Goal: Task Accomplishment & Management: Use online tool/utility

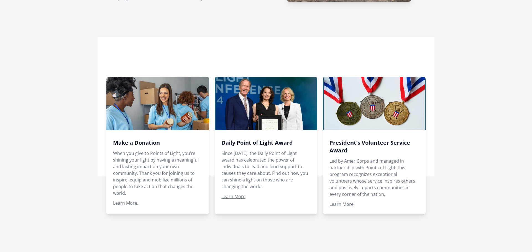
scroll to position [10, 0]
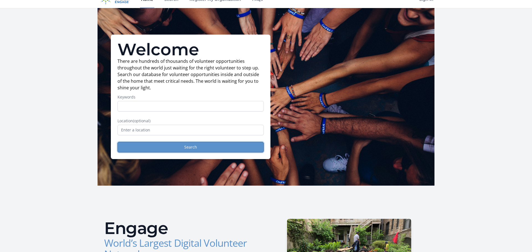
click at [167, 150] on button "Search" at bounding box center [190, 147] width 146 height 11
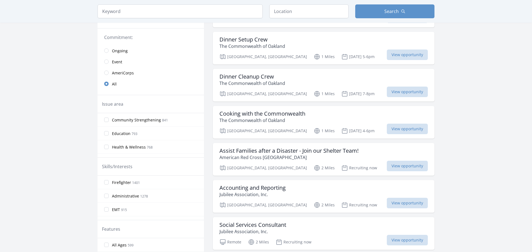
scroll to position [129, 0]
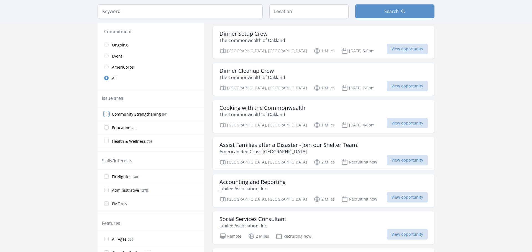
click at [106, 115] on input "Community Strengthening 841" at bounding box center [106, 114] width 4 height 4
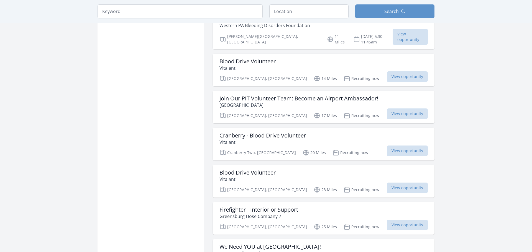
scroll to position [501, 0]
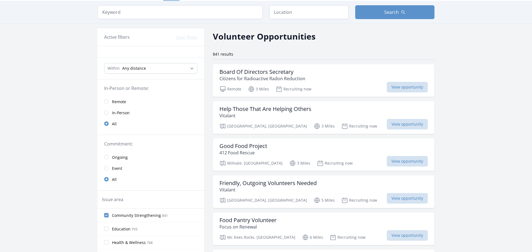
scroll to position [17, 0]
click at [107, 104] on input "radio" at bounding box center [106, 102] width 4 height 4
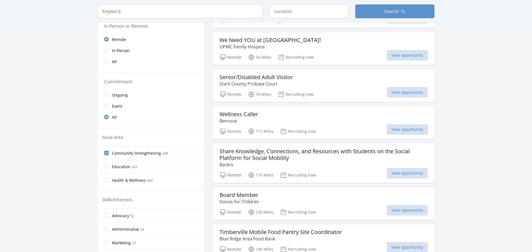
scroll to position [24, 0]
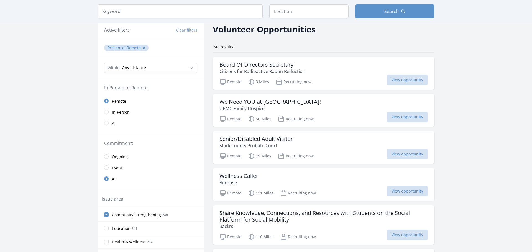
click at [106, 114] on link "In-Person" at bounding box center [151, 112] width 106 height 11
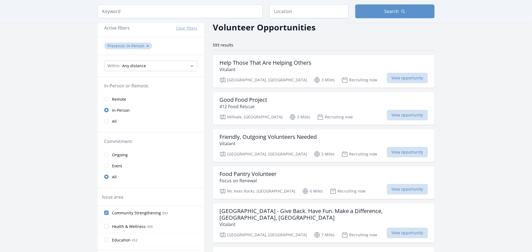
scroll to position [27, 0]
click at [107, 163] on input "radio" at bounding box center [106, 165] width 4 height 4
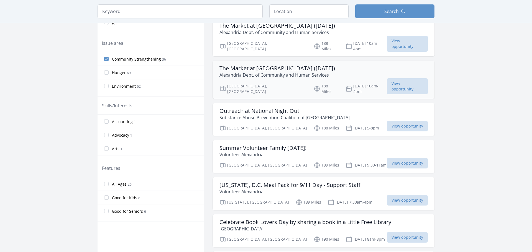
scroll to position [181, 0]
click at [305, 144] on h3 "Summer Volunteer Family Volunteer Day!" at bounding box center [262, 147] width 87 height 7
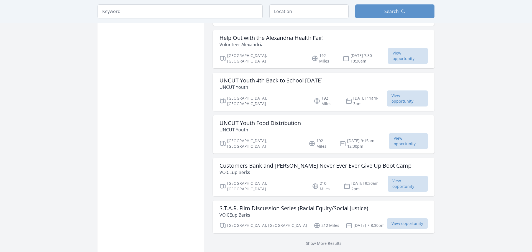
scroll to position [643, 0]
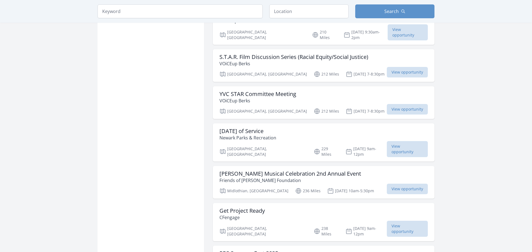
scroll to position [795, 0]
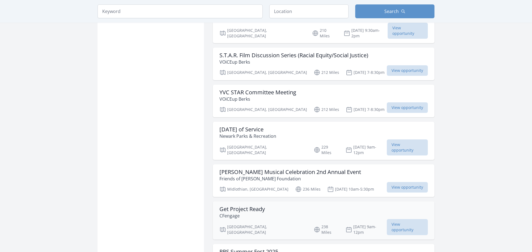
click at [245, 206] on h3 "Get Project Ready" at bounding box center [241, 209] width 45 height 7
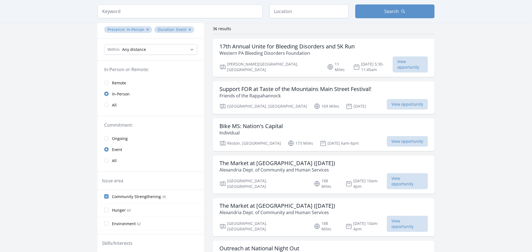
scroll to position [43, 0]
click at [110, 211] on label "Hunger 69" at bounding box center [151, 209] width 106 height 11
click at [109, 211] on input "Hunger 69" at bounding box center [106, 209] width 4 height 4
click at [105, 197] on input "Community Strengthening 36" at bounding box center [106, 195] width 4 height 4
click at [107, 195] on input "Community Strengthening 36" at bounding box center [106, 195] width 4 height 4
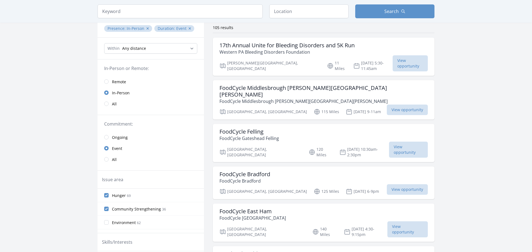
click at [104, 196] on label "Hunger 69" at bounding box center [151, 195] width 106 height 11
click at [104, 196] on input "Hunger 69" at bounding box center [106, 195] width 4 height 4
click at [106, 197] on input "Hunger 69" at bounding box center [106, 195] width 4 height 4
click at [107, 209] on input "Community Strengthening 36" at bounding box center [106, 209] width 4 height 4
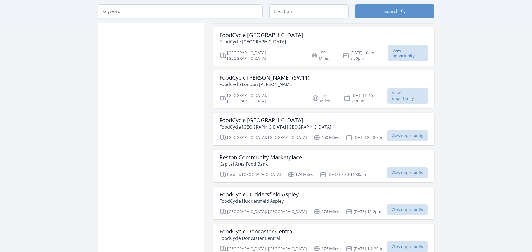
scroll to position [598, 0]
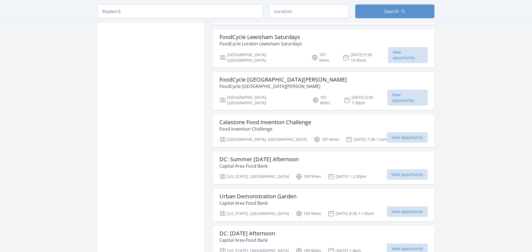
scroll to position [1179, 0]
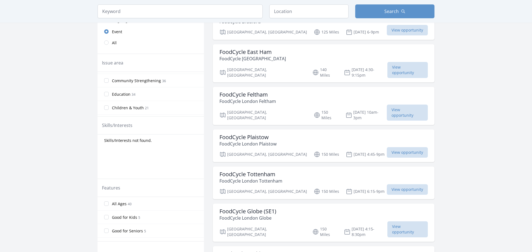
scroll to position [26, 0]
click at [109, 110] on label "Children & Youth 21" at bounding box center [151, 106] width 106 height 11
click at [109, 109] on input "Children & Youth 21" at bounding box center [106, 107] width 4 height 4
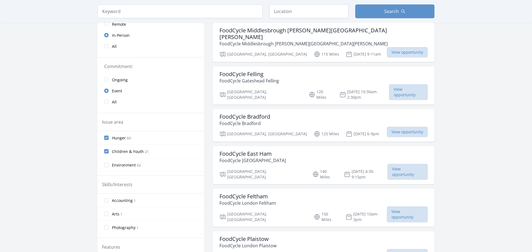
scroll to position [101, 0]
click at [107, 140] on input "Hunger 69" at bounding box center [106, 138] width 4 height 4
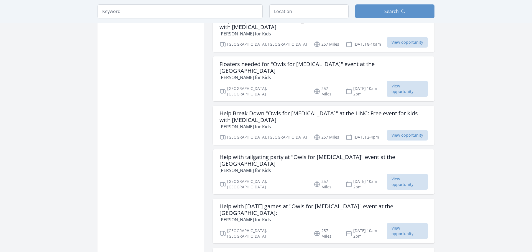
scroll to position [584, 0]
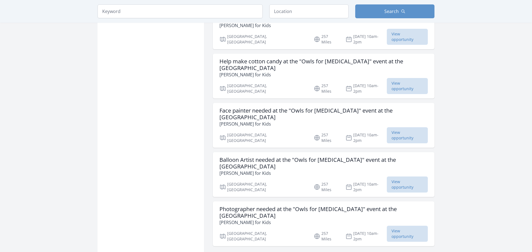
scroll to position [642, 0]
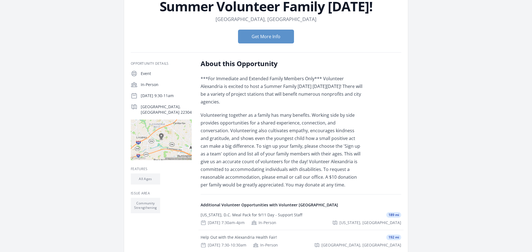
scroll to position [43, 0]
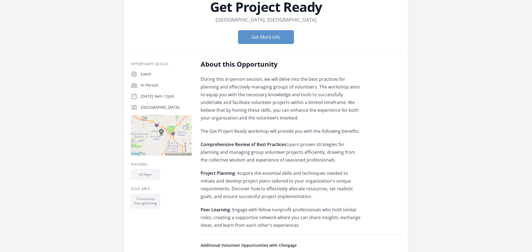
scroll to position [82, 0]
